Goal: Task Accomplishment & Management: Use online tool/utility

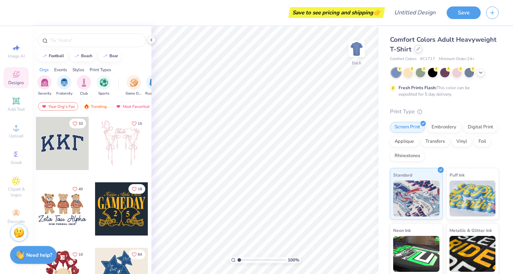
click at [418, 50] on icon at bounding box center [418, 48] width 3 height 3
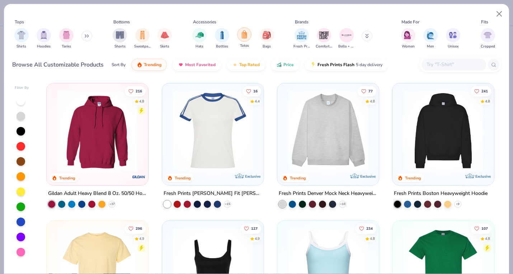
click at [241, 36] on img "filter for Totes" at bounding box center [245, 34] width 8 height 8
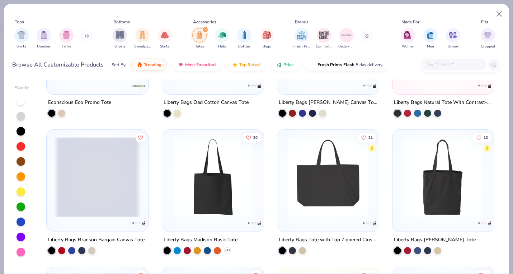
scroll to position [517, 0]
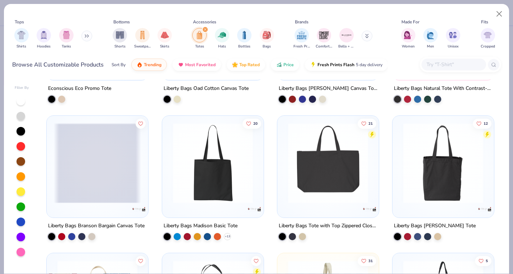
click at [110, 166] on span at bounding box center [97, 163] width 87 height 80
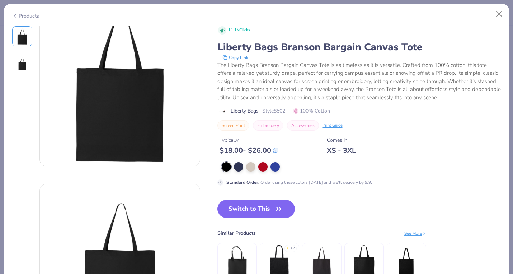
scroll to position [22, 0]
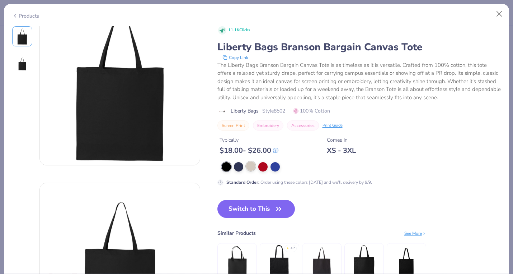
click at [251, 169] on div at bounding box center [250, 165] width 9 height 9
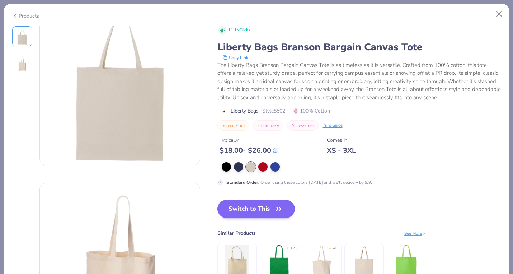
click at [257, 204] on button "Switch to This" at bounding box center [257, 209] width 78 height 18
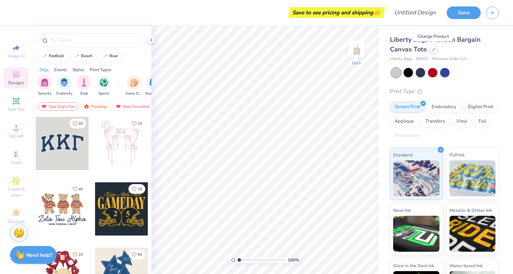
click at [17, 73] on icon at bounding box center [16, 74] width 9 height 9
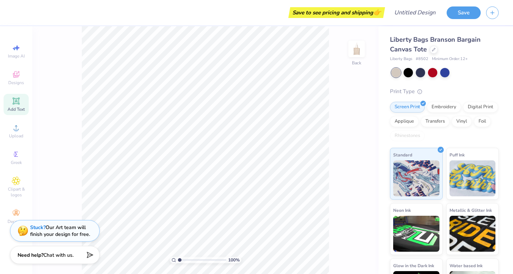
click at [19, 106] on div "Add Text" at bounding box center [16, 104] width 25 height 21
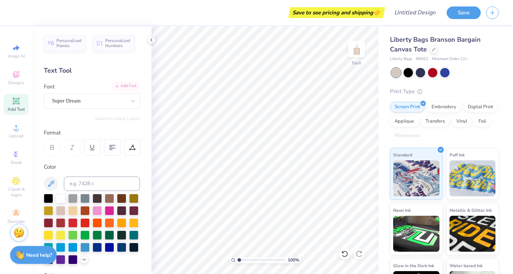
click at [125, 84] on div "Add Font" at bounding box center [126, 86] width 28 height 8
click at [12, 104] on icon at bounding box center [16, 101] width 9 height 9
click at [14, 87] on div "Designs" at bounding box center [16, 77] width 25 height 21
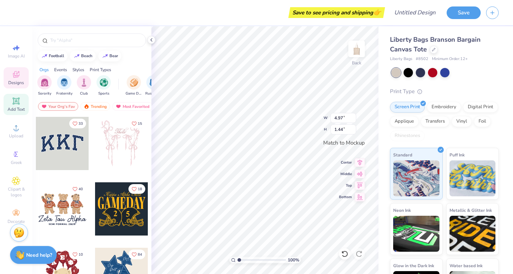
click at [17, 106] on div "Add Text" at bounding box center [16, 104] width 25 height 21
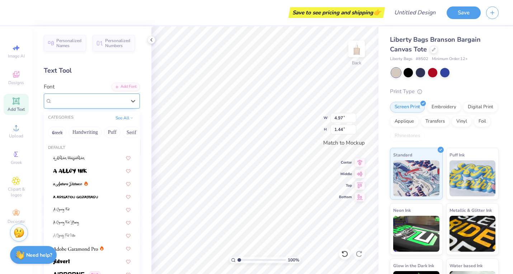
click at [125, 100] on div "Super Dream" at bounding box center [88, 100] width 75 height 11
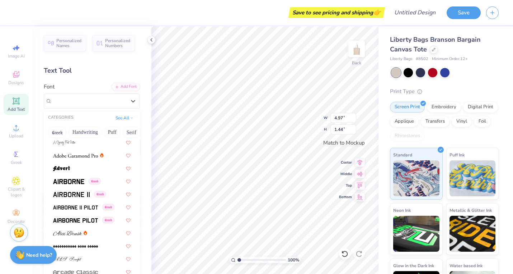
scroll to position [97, 0]
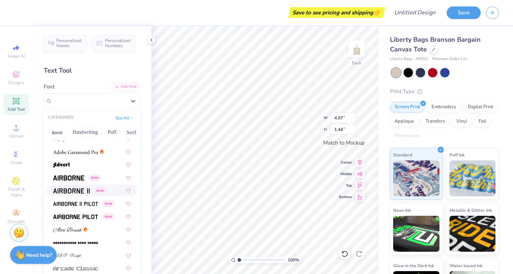
click at [109, 187] on div "Greek" at bounding box center [92, 190] width 90 height 12
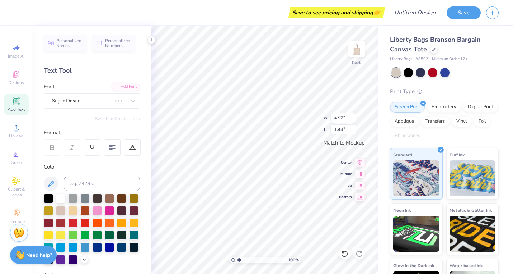
type input "4.65"
type input "1.50"
type textarea "L"
type textarea "E"
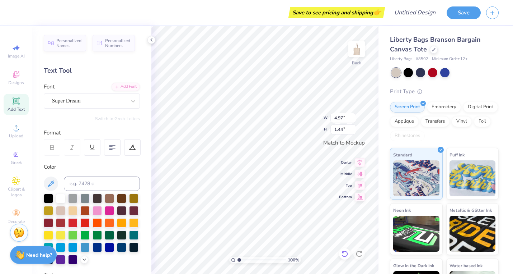
type textarea "KAPPA SIGMA ANOTHER DAY"
type input "10.46"
type input "3.15"
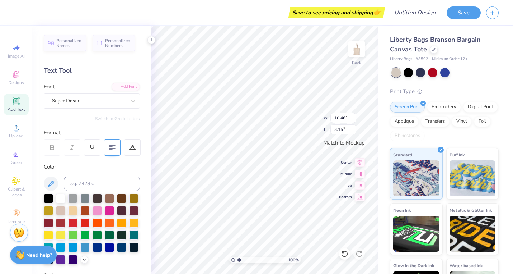
type textarea "KAPPA SIGMA ANOTHER DAY IN PARADISE"
click at [115, 145] on icon at bounding box center [112, 147] width 6 height 6
